Goal: Task Accomplishment & Management: Use online tool/utility

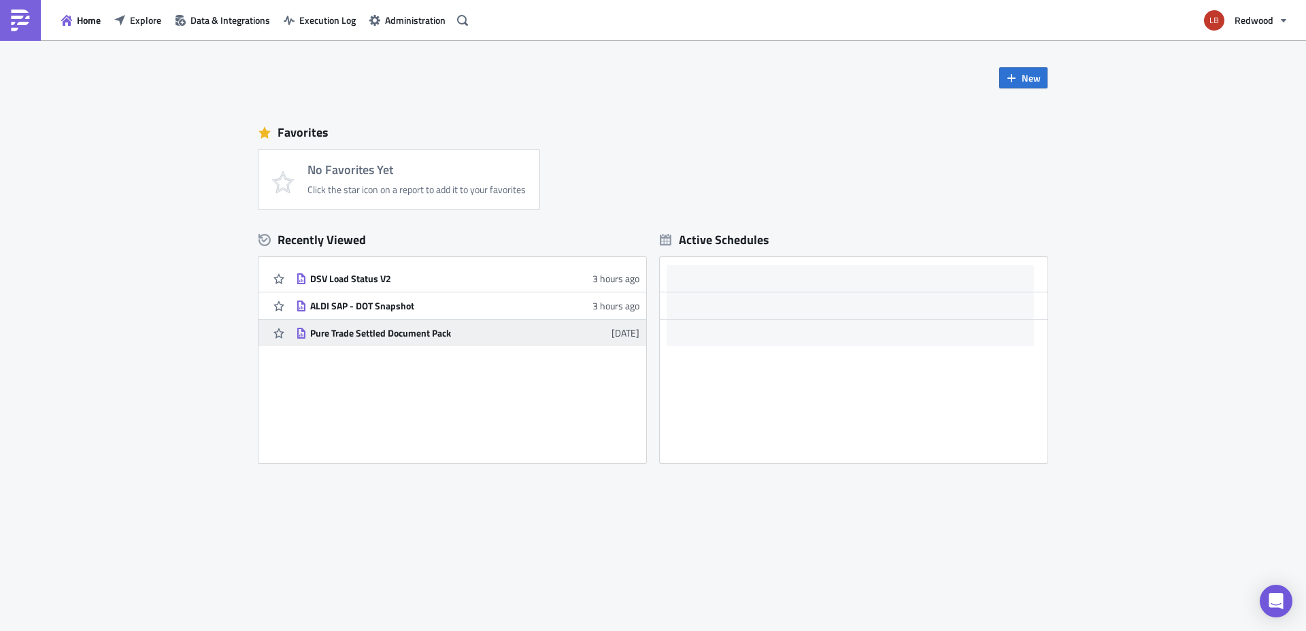
click at [395, 333] on div "Pure Trade Settled Document Pack" at bounding box center [429, 333] width 238 height 12
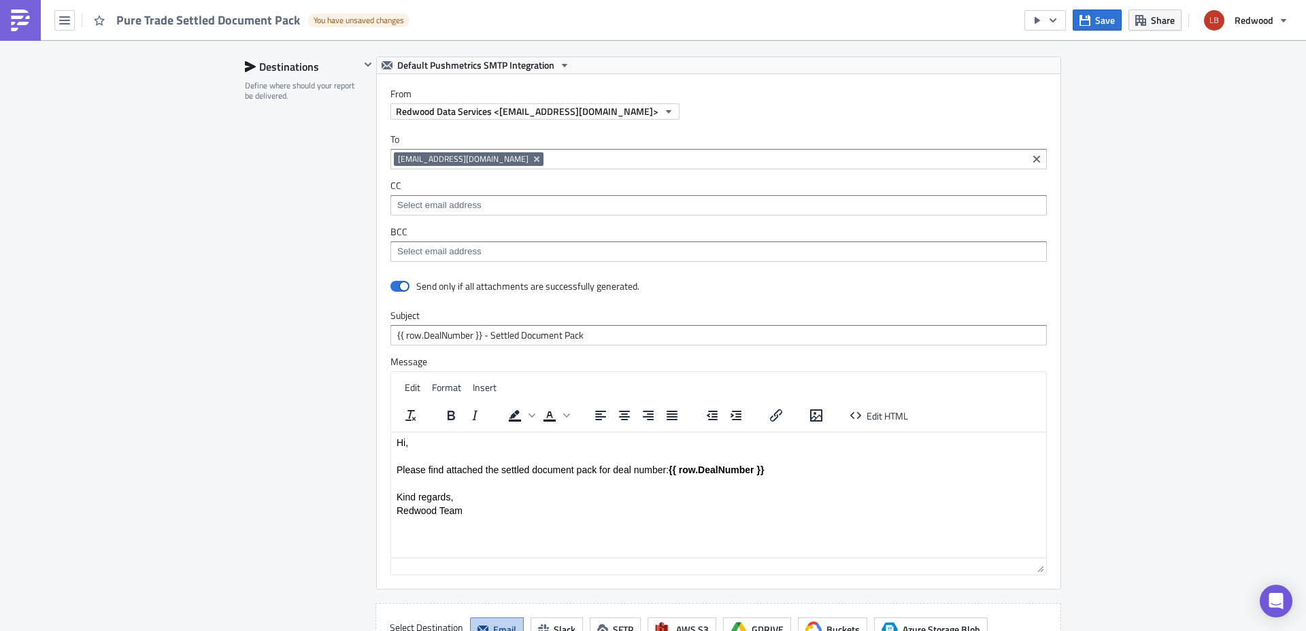
scroll to position [2139, 0]
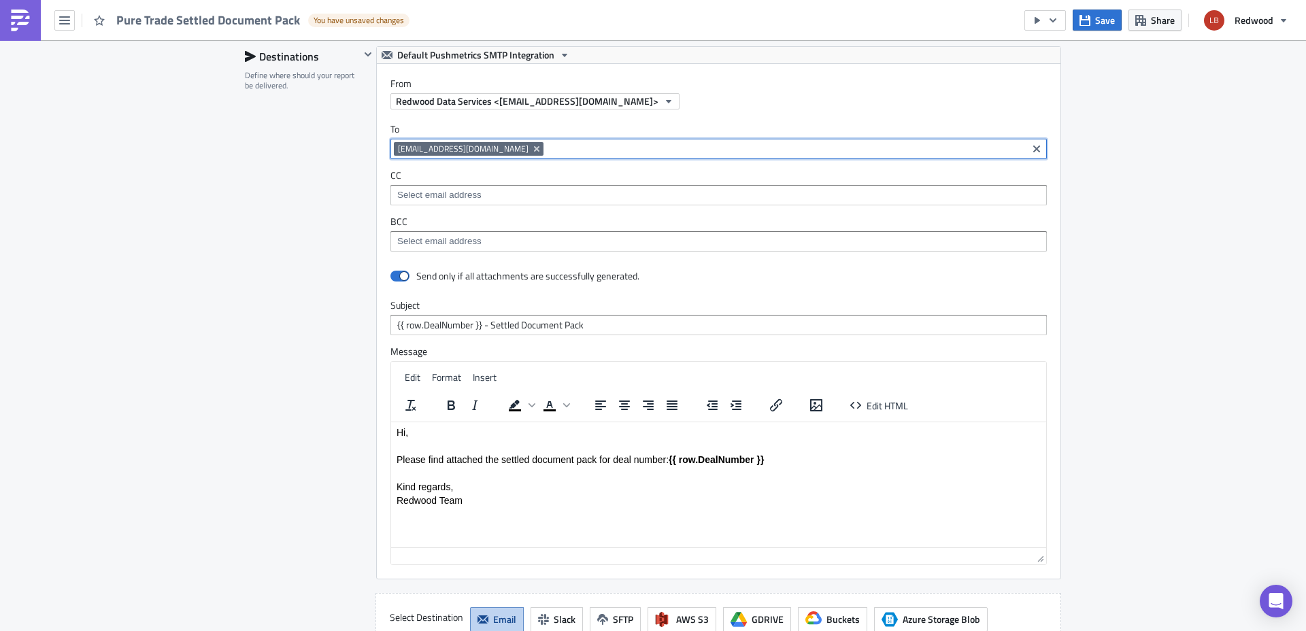
click at [547, 148] on input at bounding box center [785, 149] width 477 height 14
type input "g"
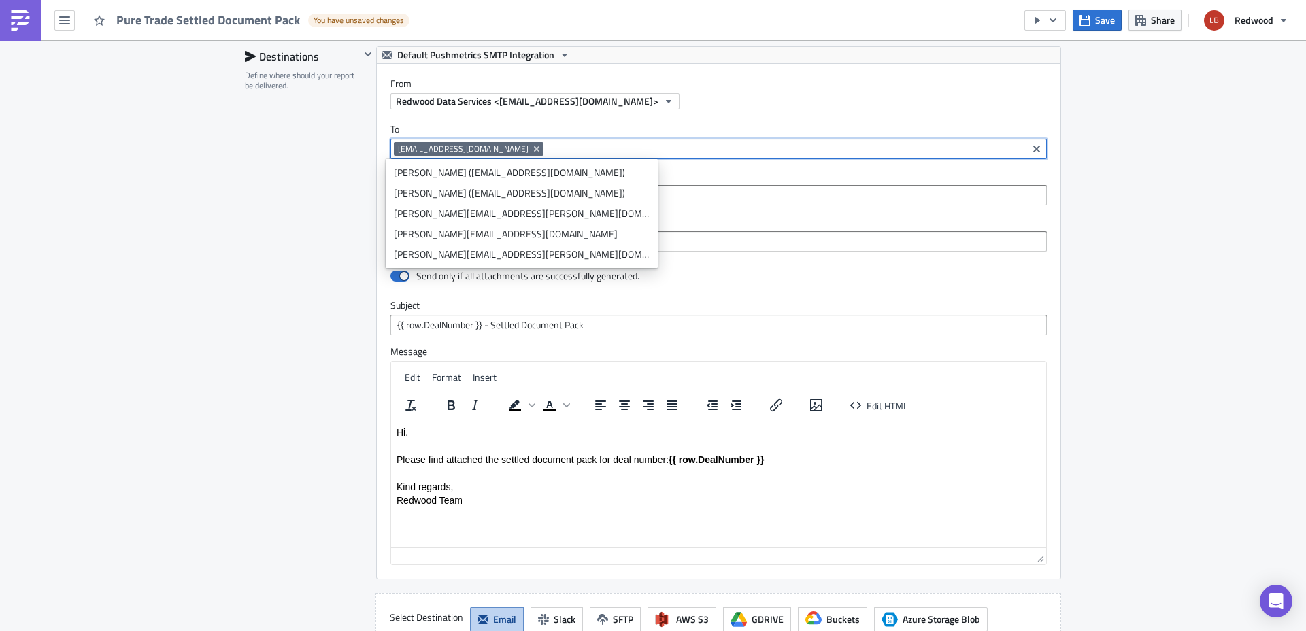
paste input "[PERSON_NAME][EMAIL_ADDRESS][DOMAIN_NAME]"
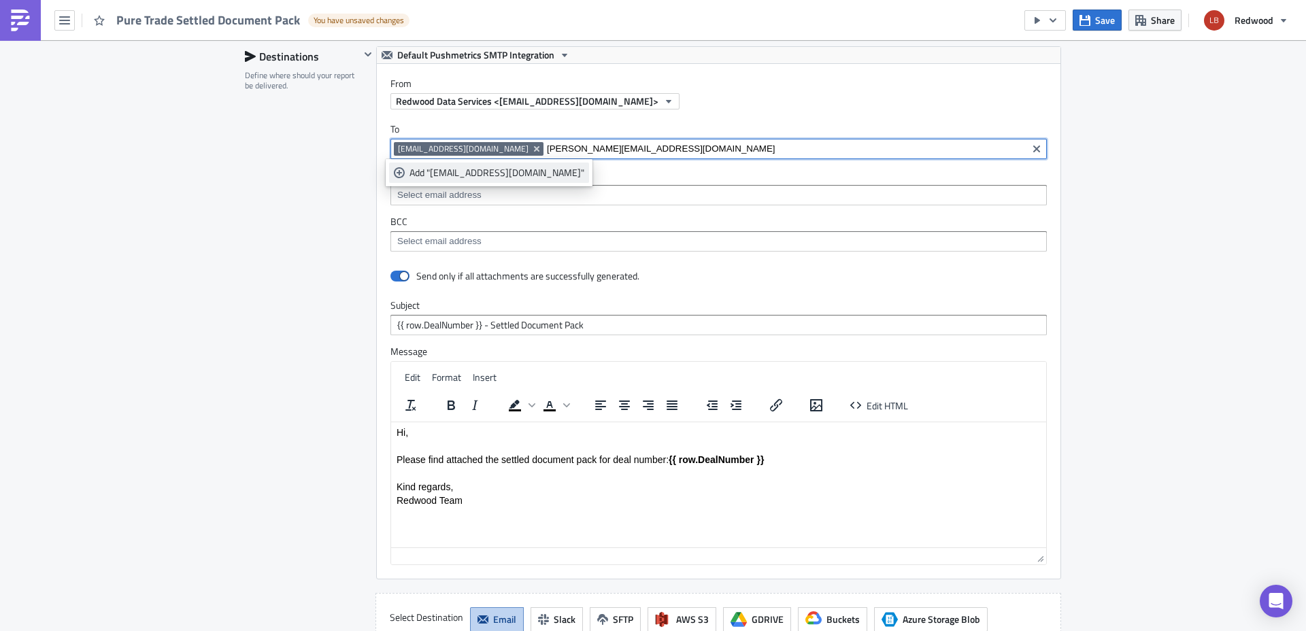
type input "[PERSON_NAME][EMAIL_ADDRESS][DOMAIN_NAME]"
click at [513, 171] on div "Add "[EMAIL_ADDRESS][DOMAIN_NAME]"" at bounding box center [497, 173] width 175 height 14
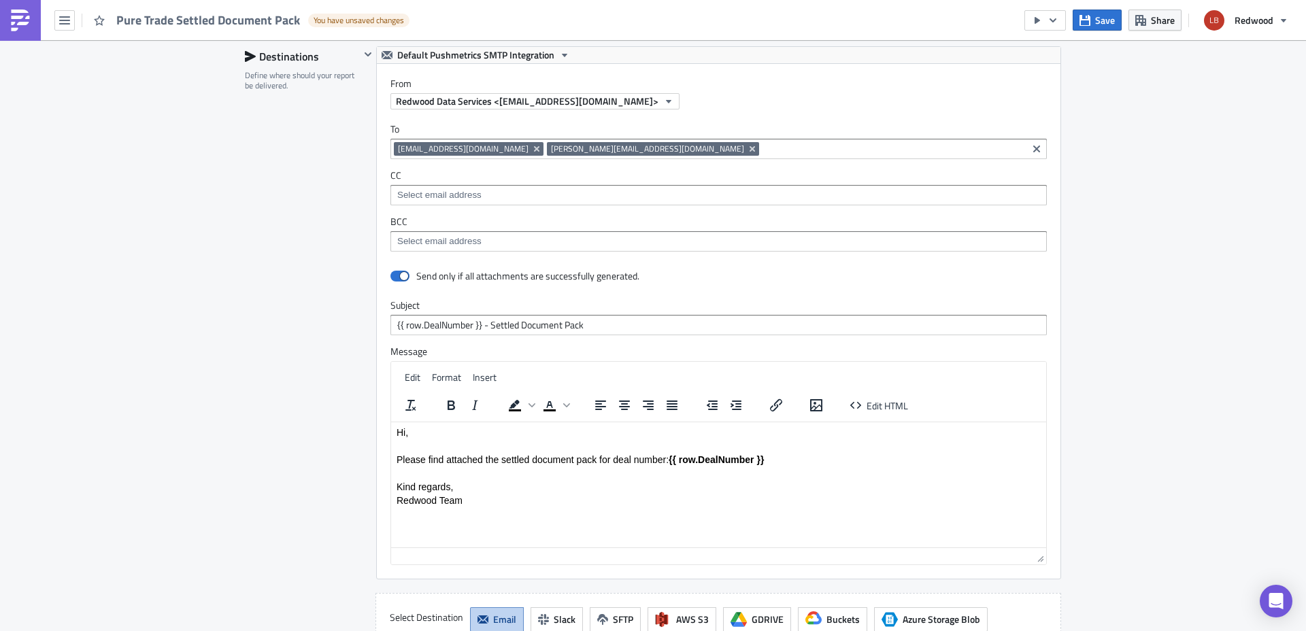
click at [732, 129] on label "To" at bounding box center [719, 129] width 657 height 12
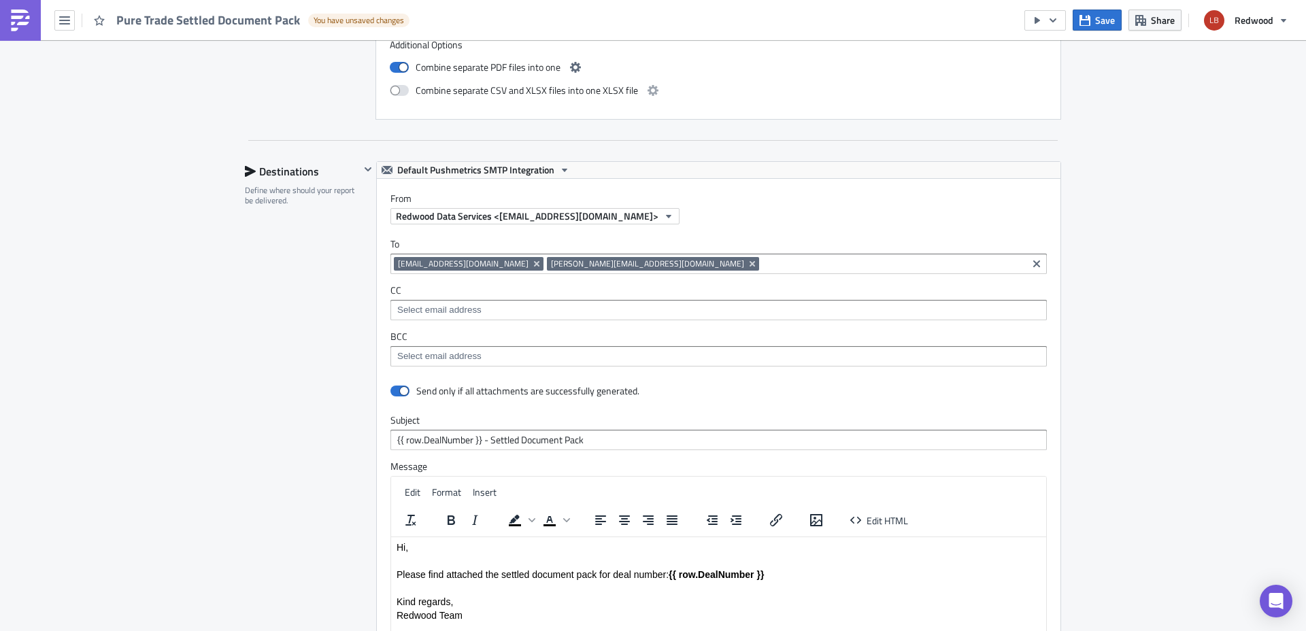
scroll to position [2403, 0]
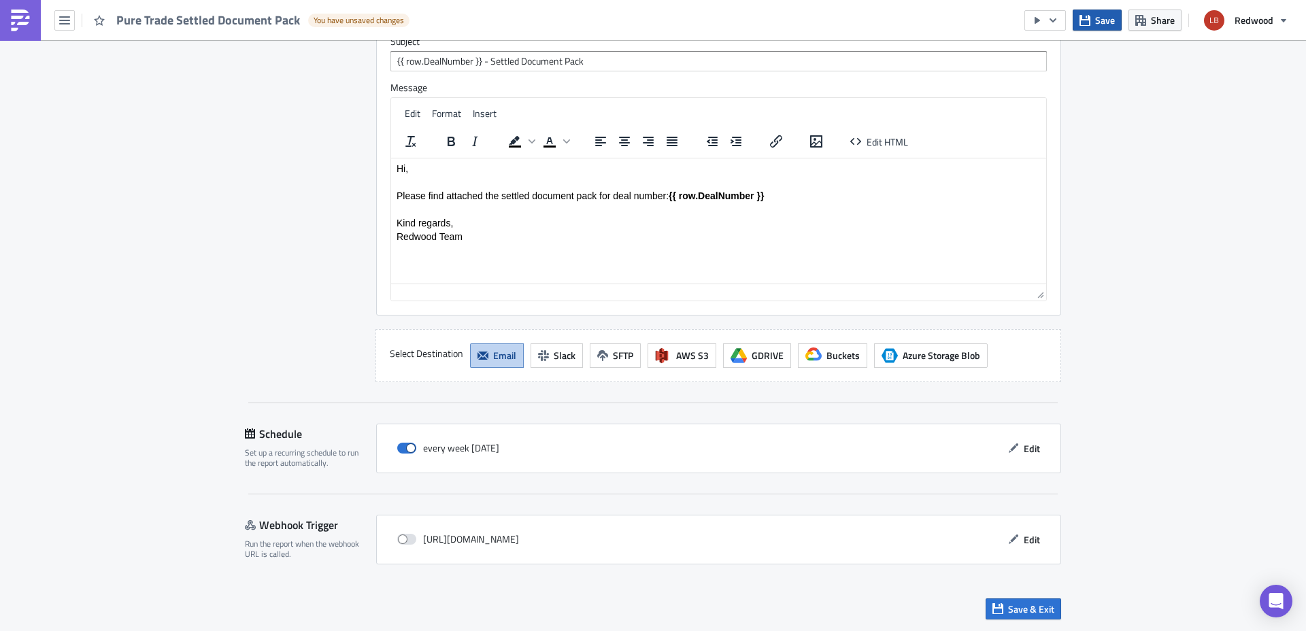
click at [1108, 18] on span "Save" at bounding box center [1105, 20] width 20 height 14
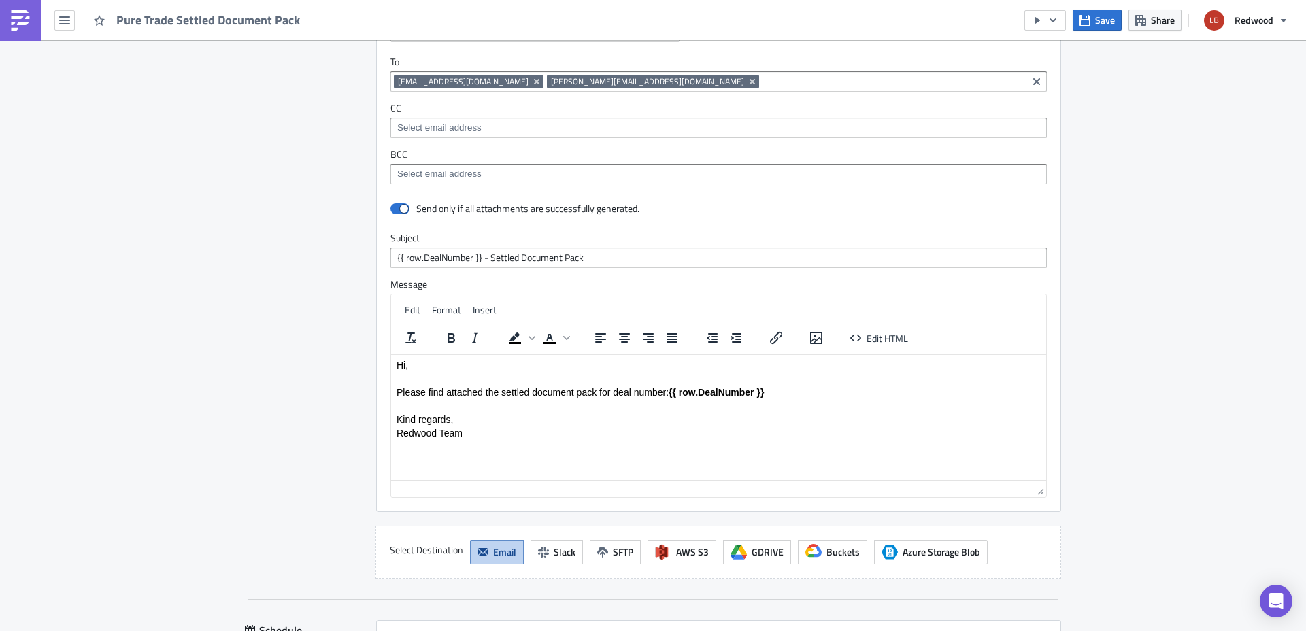
scroll to position [2201, 0]
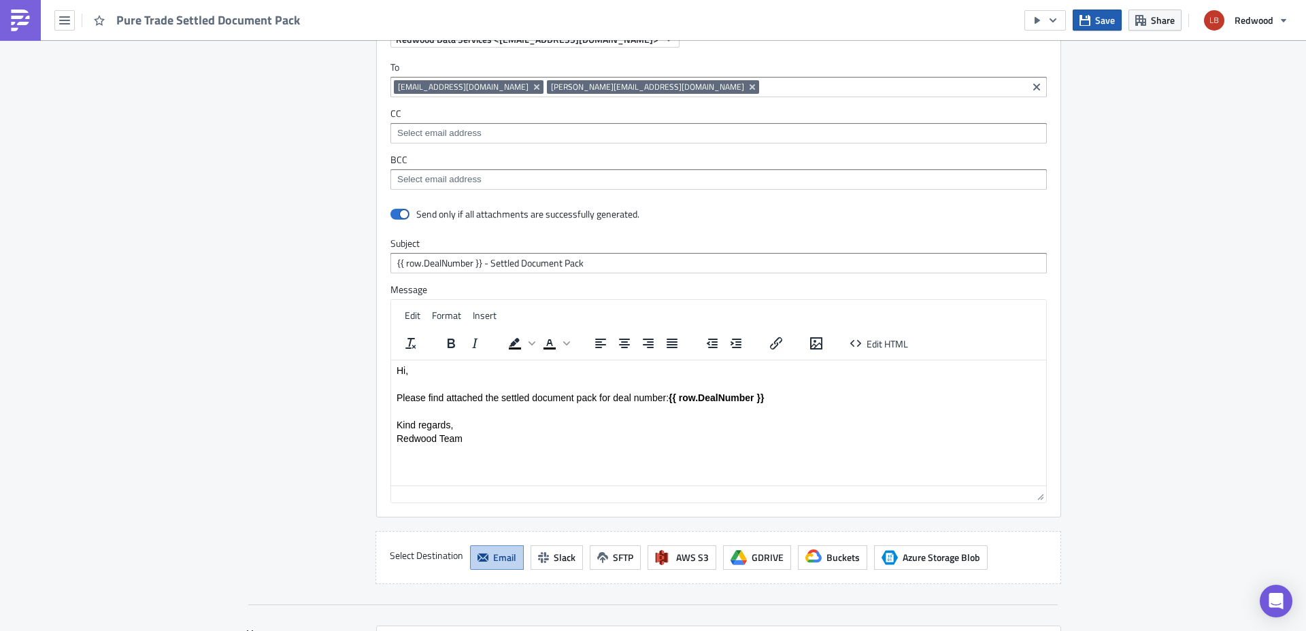
click at [1107, 22] on span "Save" at bounding box center [1105, 20] width 20 height 14
